Goal: Transaction & Acquisition: Book appointment/travel/reservation

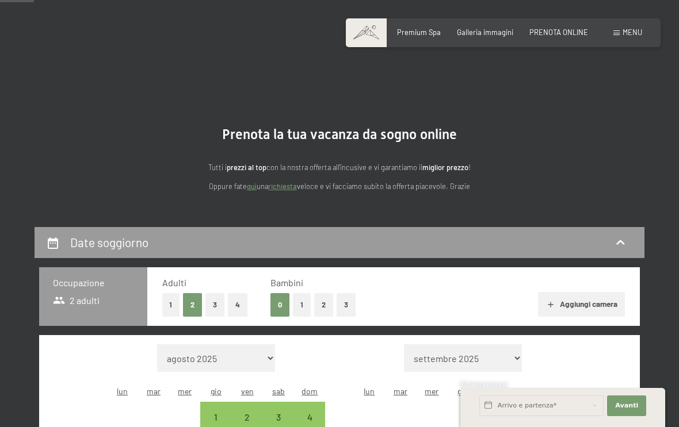
select select "2026-01-01"
select select "2026-02-01"
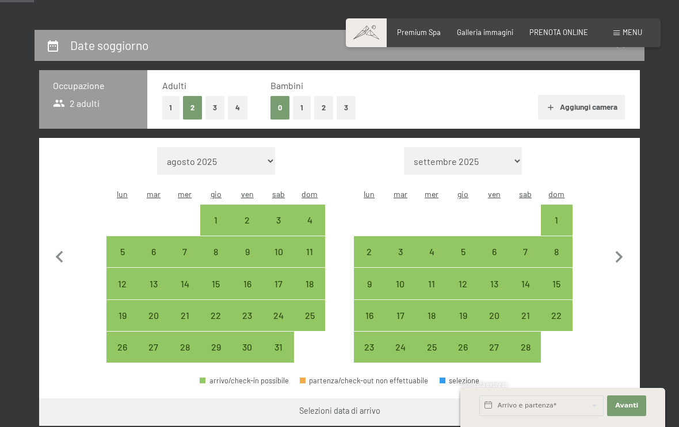
click at [312, 311] on div "25" at bounding box center [309, 325] width 29 height 29
select select "2026-01-01"
select select "2026-02-01"
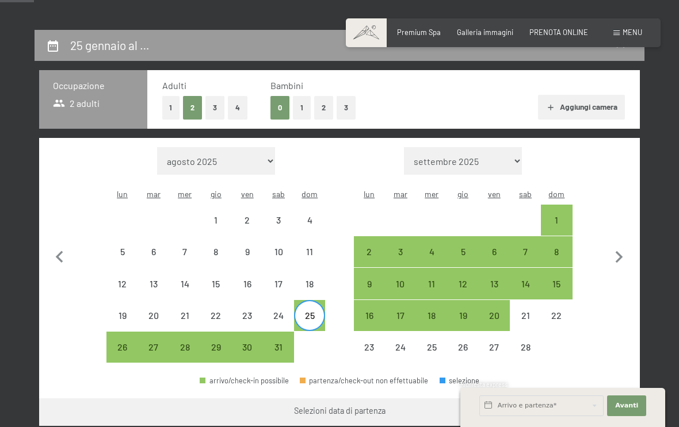
click at [219, 343] on div "29" at bounding box center [215, 357] width 29 height 29
select select "2026-01-01"
select select "2026-02-01"
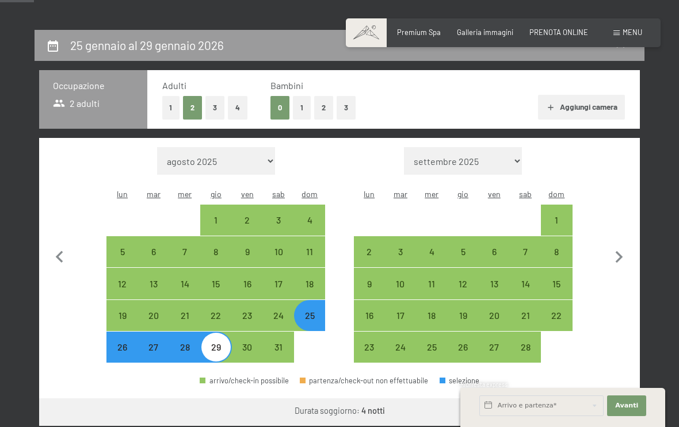
click at [590, 399] on button "Vai a «Camera»" at bounding box center [596, 413] width 88 height 28
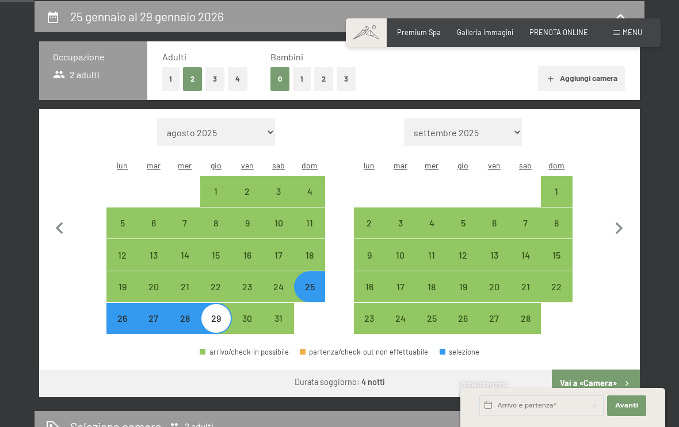
select select "2026-01-01"
select select "2026-02-01"
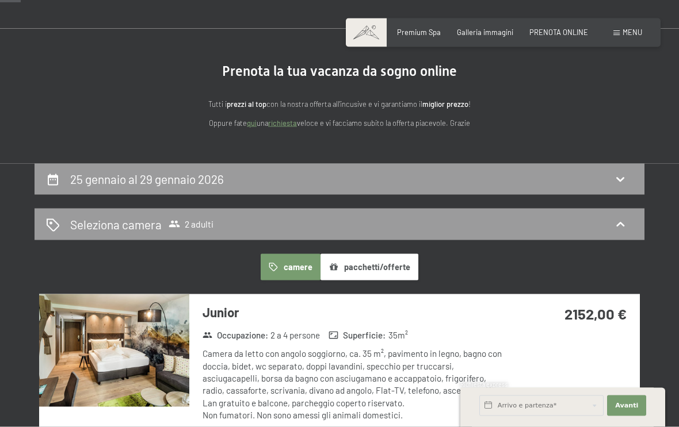
scroll to position [0, 0]
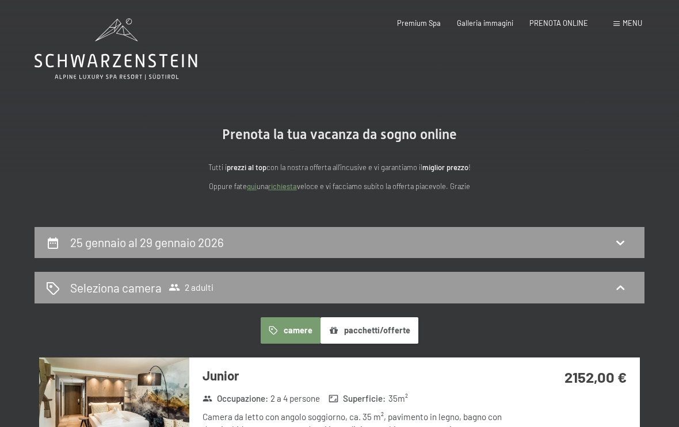
click at [622, 25] on span "Menu" at bounding box center [632, 22] width 20 height 9
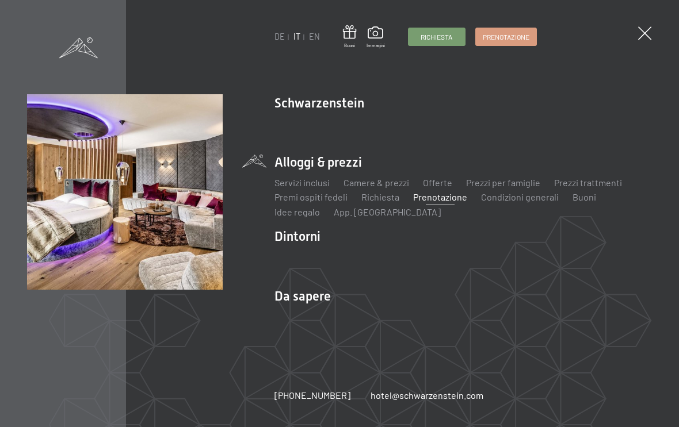
click at [442, 185] on link "Offerte" at bounding box center [437, 182] width 29 height 11
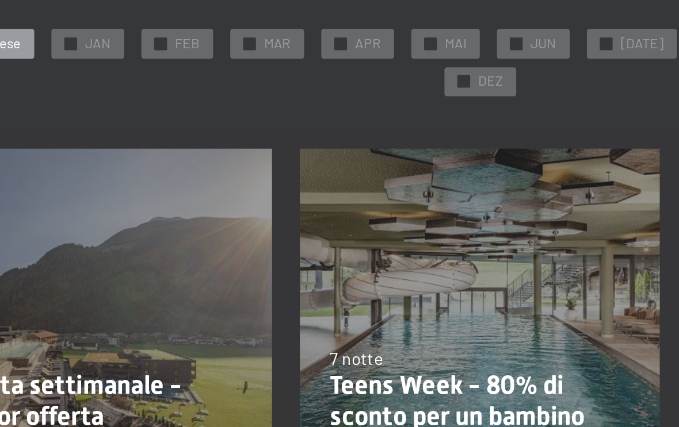
click at [128, 128] on span "JAN" at bounding box center [135, 122] width 14 height 10
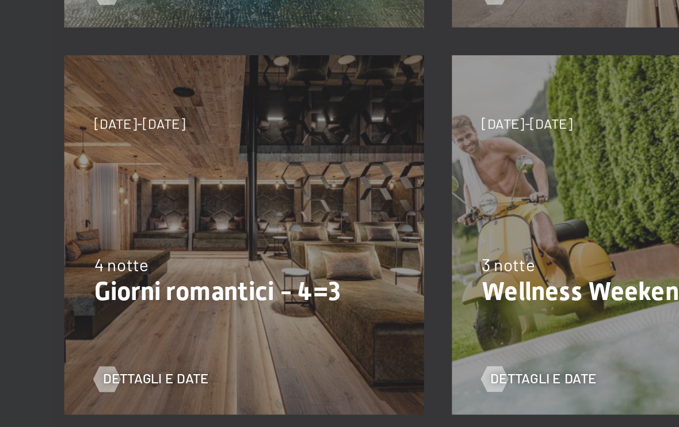
scroll to position [281, 0]
click at [94, 386] on span "Dettagli e Date" at bounding box center [83, 391] width 57 height 10
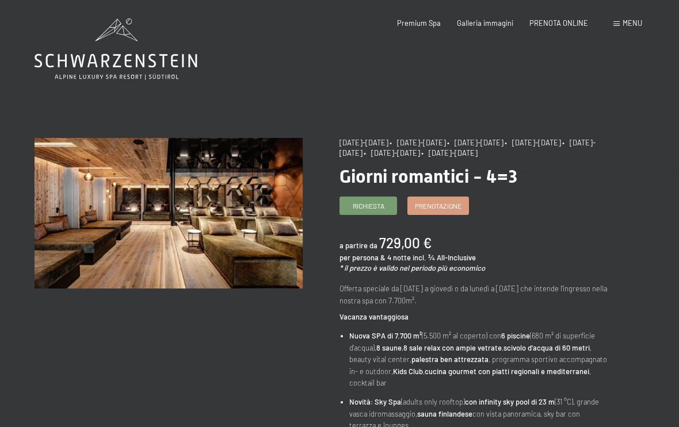
click at [552, 25] on span "PRENOTA ONLINE" at bounding box center [558, 22] width 59 height 9
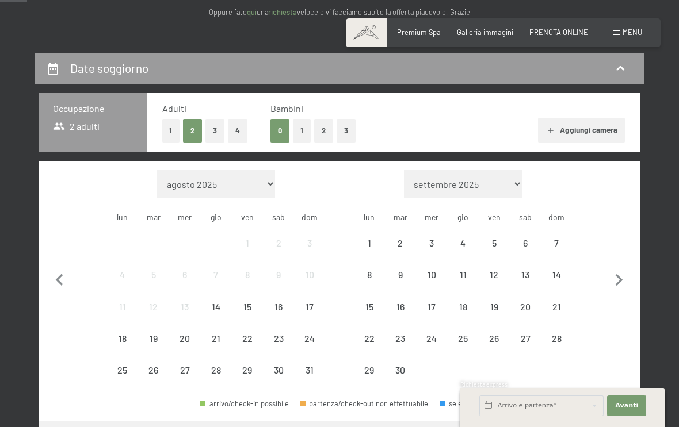
scroll to position [184, 0]
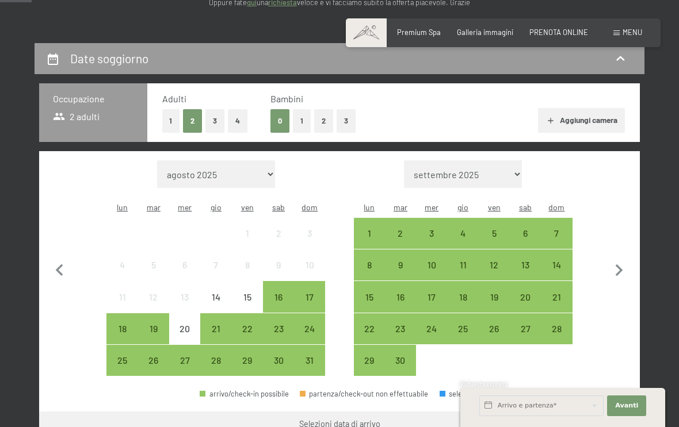
click at [244, 163] on select "agosto 2025 settembre 2025 ottobre 2025 novembre 2025 dicembre 2025 gennaio 202…" at bounding box center [216, 175] width 118 height 28
select select "[DATE]"
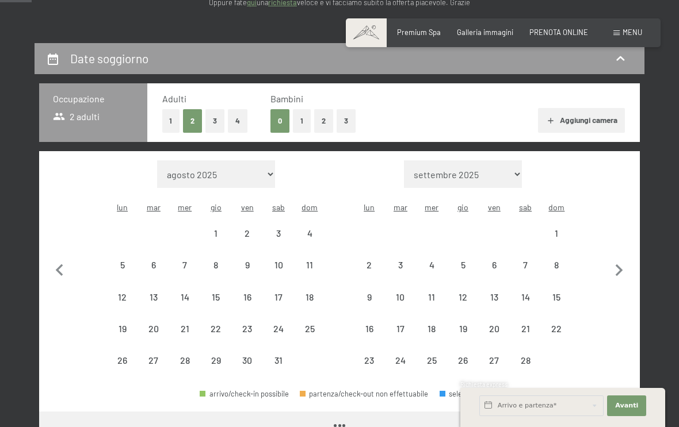
select select "[DATE]"
select select "2026-02-01"
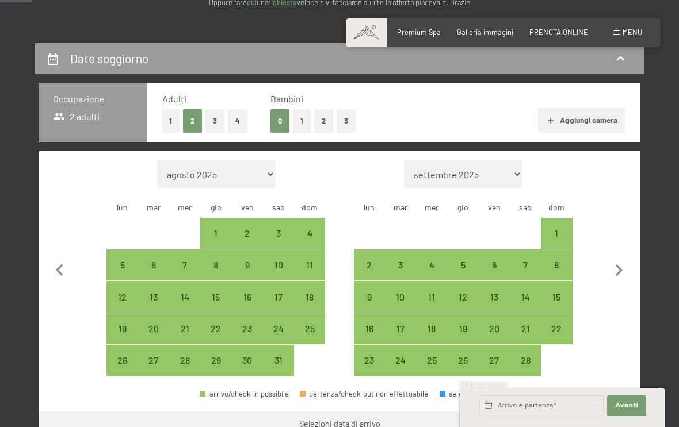
click at [315, 293] on div "18" at bounding box center [309, 307] width 29 height 29
select select "2026-01-01"
select select "2026-02-01"
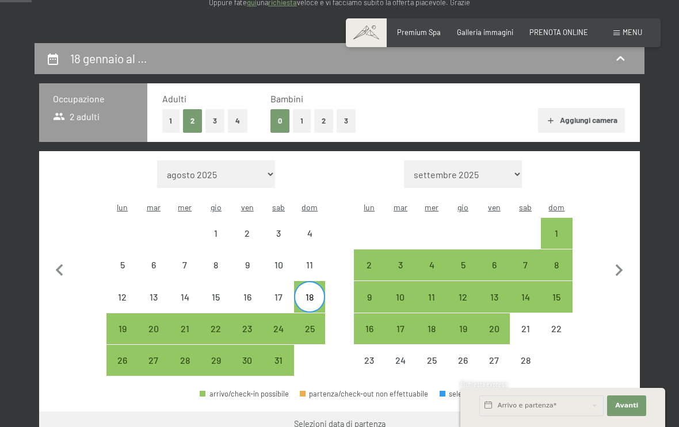
click at [225, 324] on div "22" at bounding box center [215, 338] width 29 height 29
select select "2026-01-01"
select select "2026-02-01"
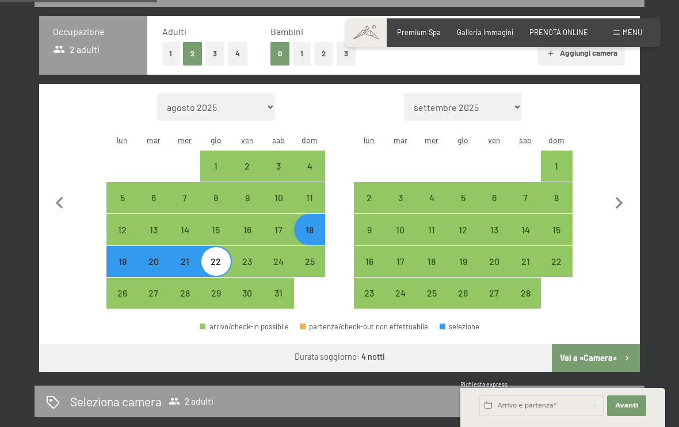
click at [598, 347] on button "Vai a «Camera»" at bounding box center [596, 359] width 88 height 28
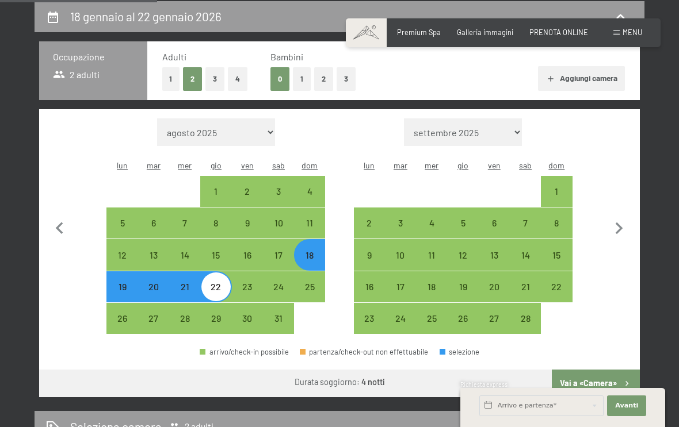
select select "2026-01-01"
select select "2026-02-01"
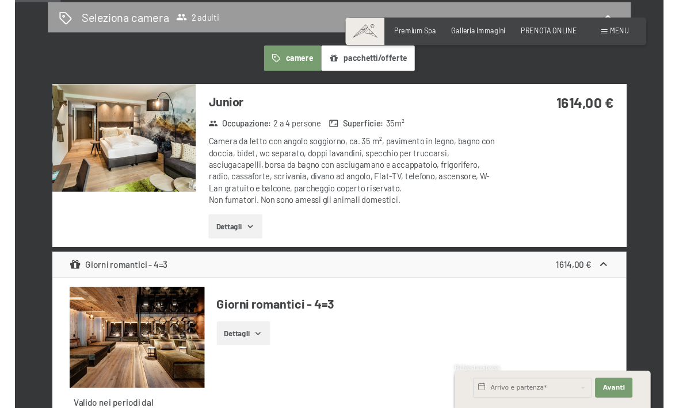
scroll to position [259, 0]
